Goal: Find contact information: Find contact information

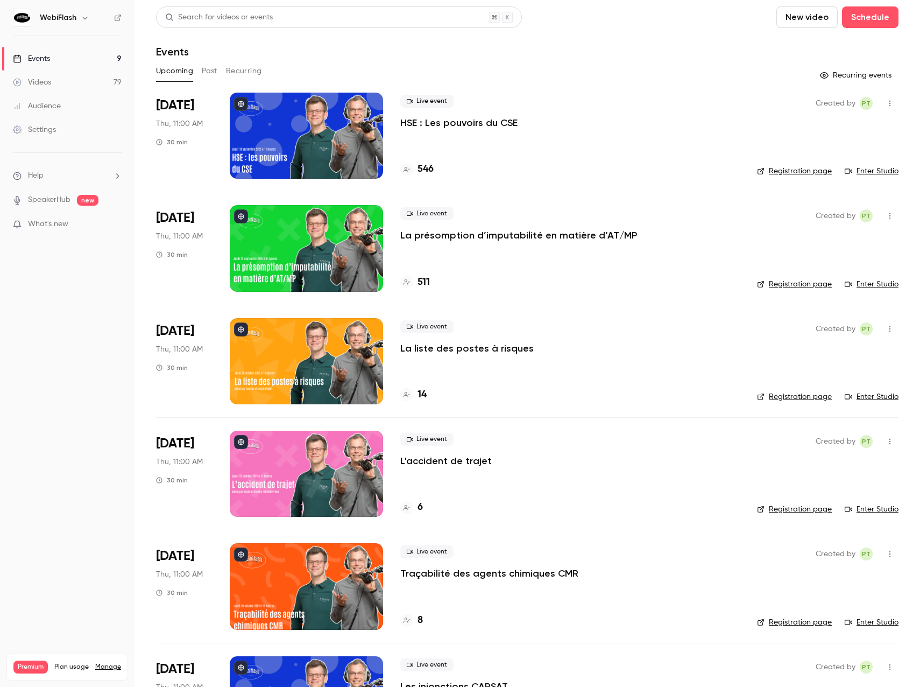
click at [46, 108] on div "Audience" at bounding box center [37, 106] width 48 height 11
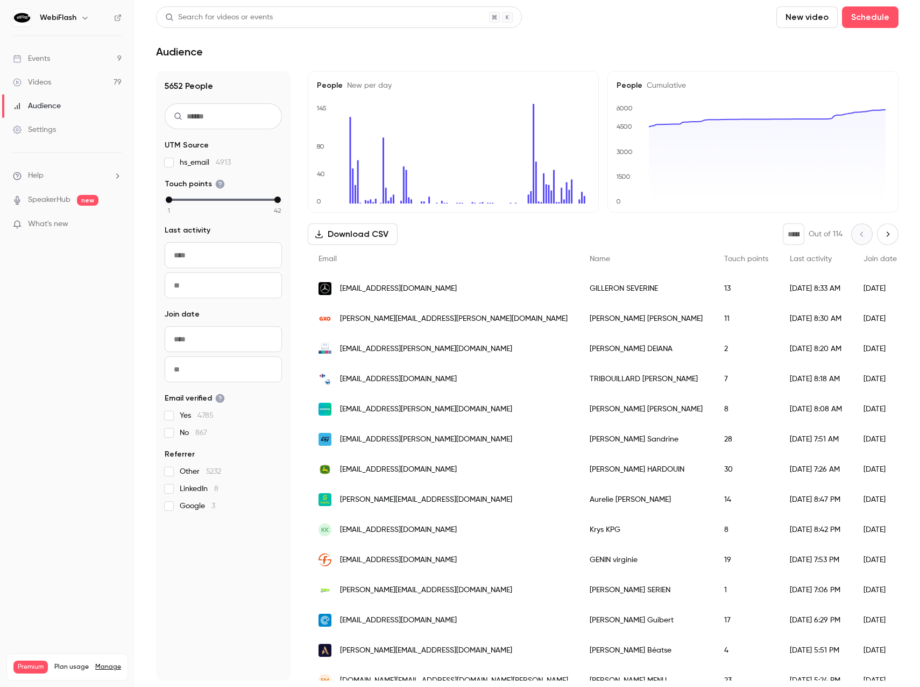
click at [197, 123] on input "text" at bounding box center [223, 116] width 117 height 26
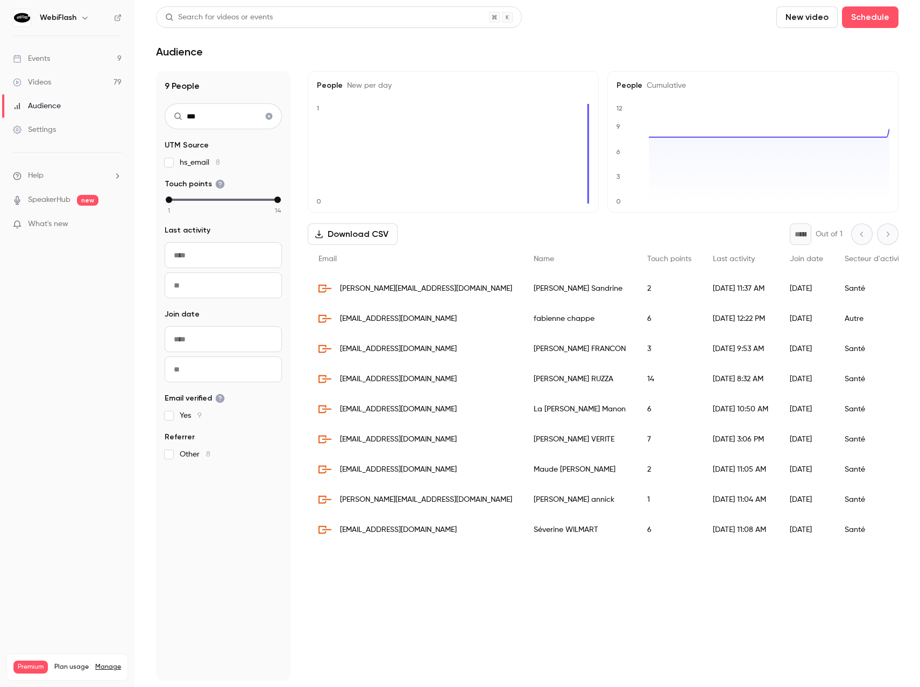
type input "***"
click at [271, 115] on icon "Clear search" at bounding box center [269, 116] width 7 height 7
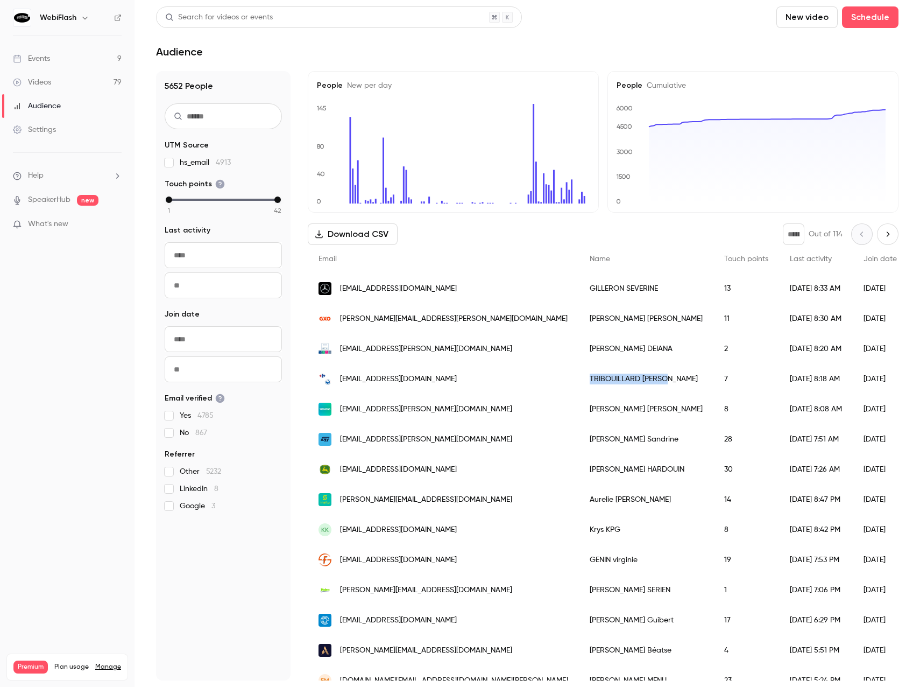
drag, startPoint x: 597, startPoint y: 377, endPoint x: 514, endPoint y: 380, distance: 83.5
click at [579, 380] on div "TRIBOUILLARD Salomé" at bounding box center [646, 379] width 135 height 30
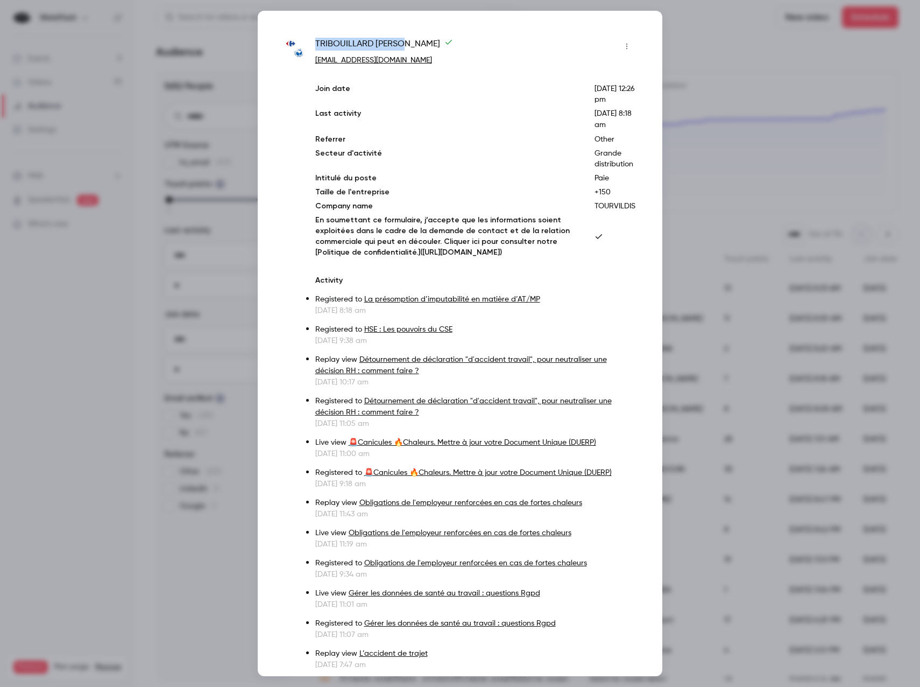
drag, startPoint x: 402, startPoint y: 42, endPoint x: 314, endPoint y: 41, distance: 88.3
click at [314, 41] on div "TRIBOUILLARD [PERSON_NAME] [PERSON_NAME][EMAIL_ADDRESS][DOMAIN_NAME] Join date …" at bounding box center [460, 384] width 351 height 693
copy span "TRIBOUILLARD Salomé"
